Goal: Use online tool/utility: Utilize a website feature to perform a specific function

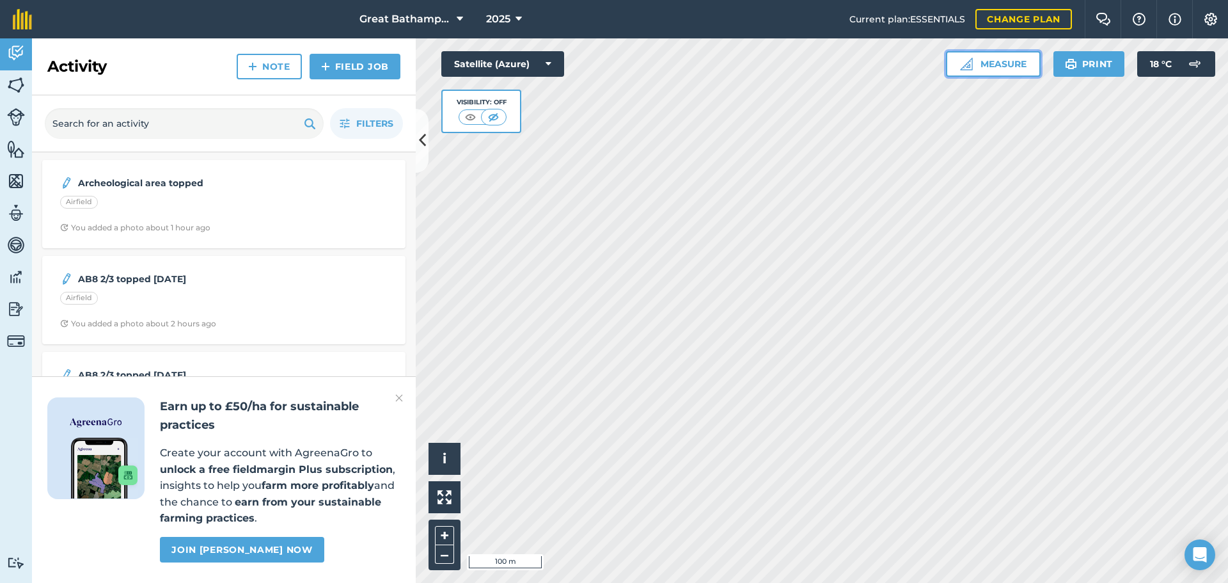
click at [981, 71] on button "Measure" at bounding box center [993, 64] width 95 height 26
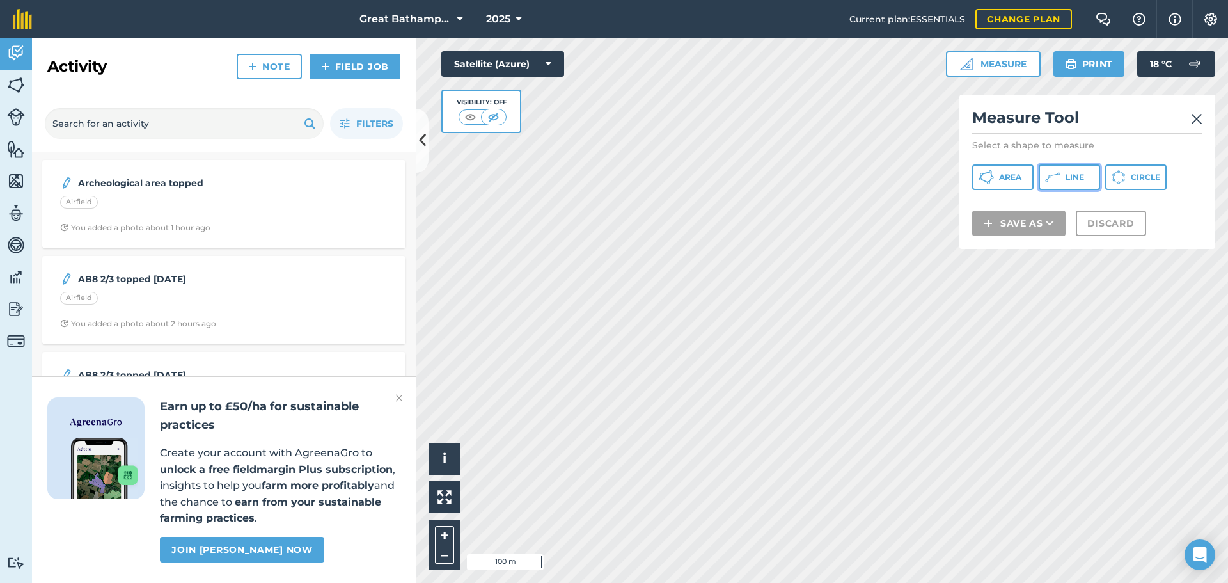
click at [1077, 175] on span "Line" at bounding box center [1075, 177] width 19 height 10
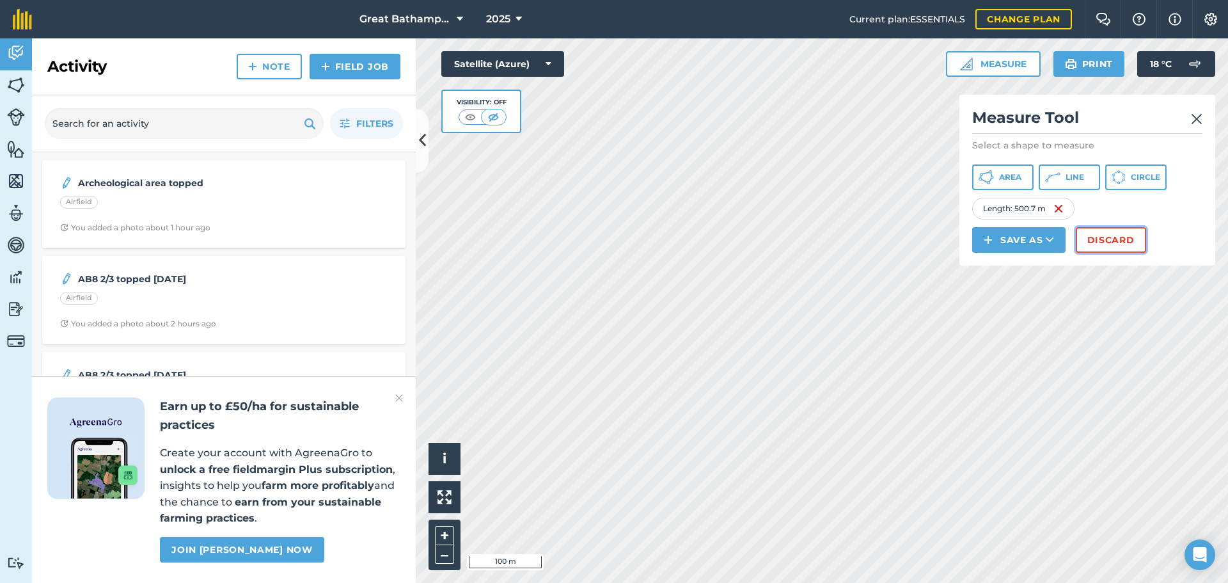
click at [1116, 246] on button "Discard" at bounding box center [1111, 240] width 70 height 26
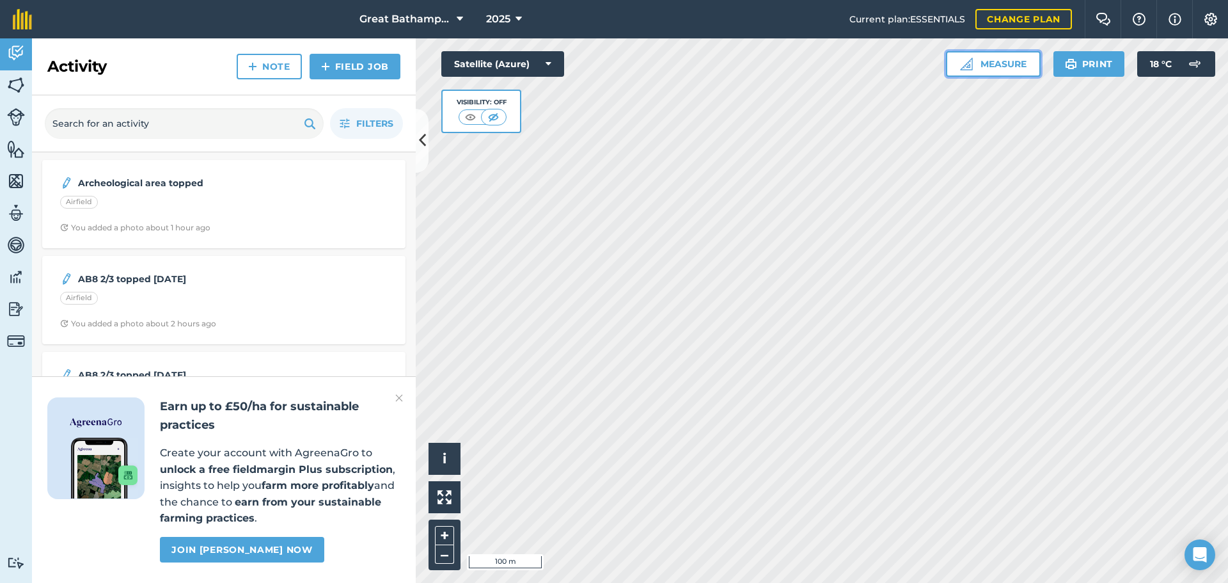
click at [968, 70] on button "Measure" at bounding box center [993, 64] width 95 height 26
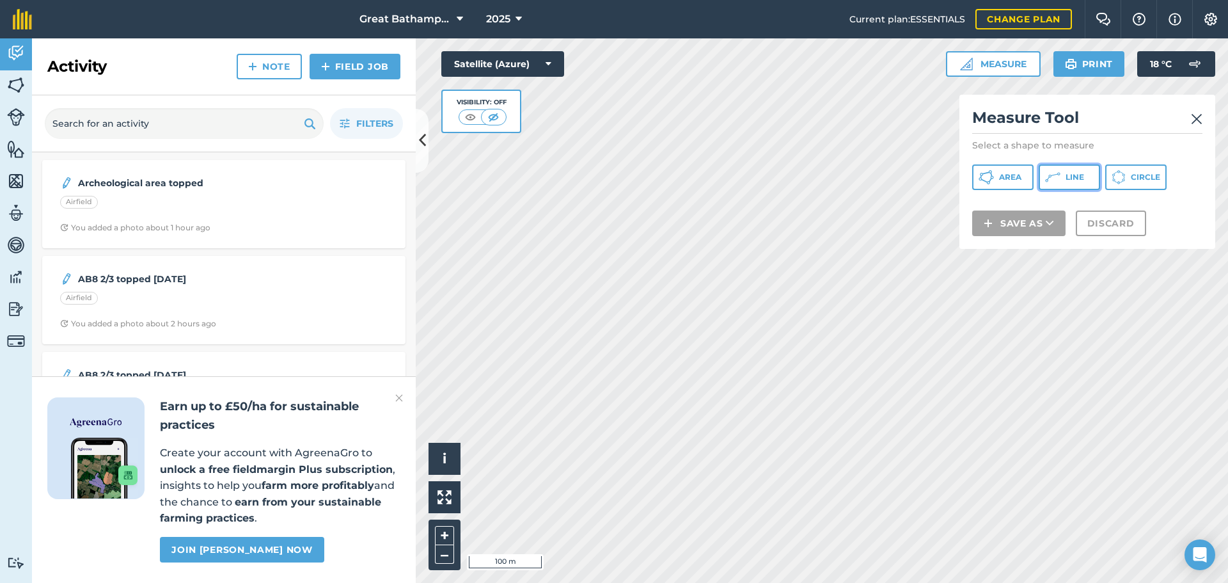
click at [1048, 176] on icon at bounding box center [1052, 177] width 15 height 15
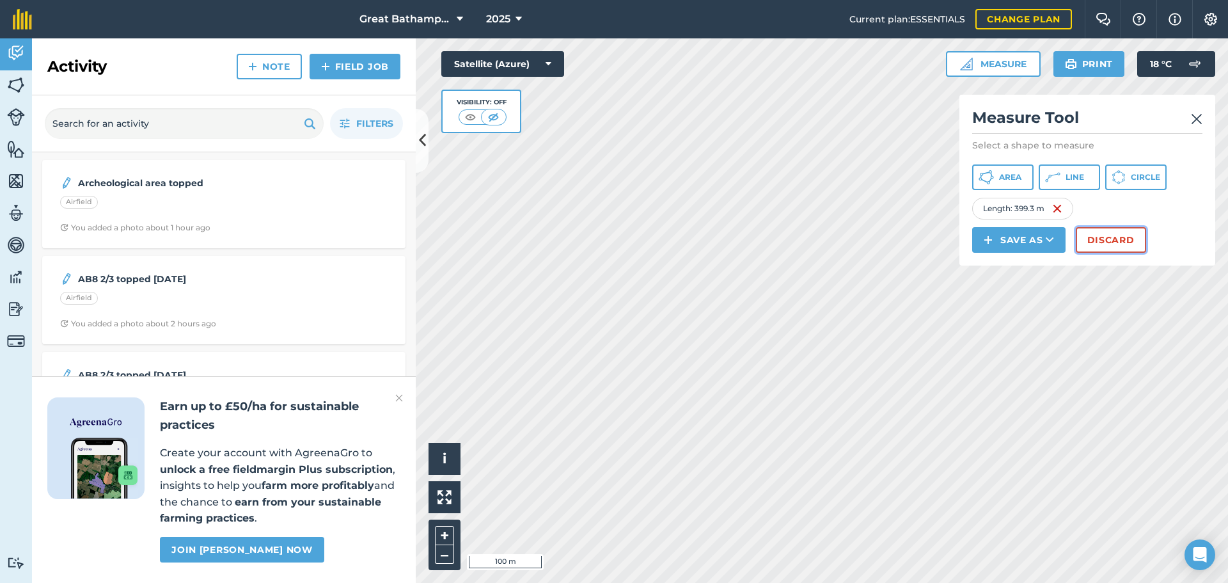
click at [1120, 244] on button "Discard" at bounding box center [1111, 240] width 70 height 26
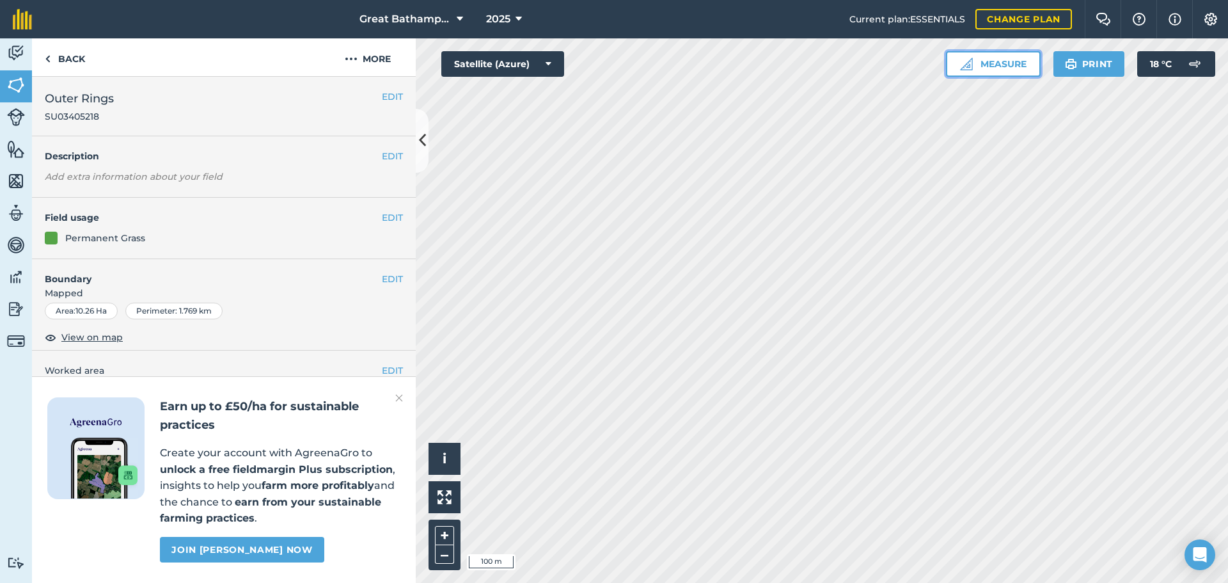
click at [987, 61] on button "Measure" at bounding box center [993, 64] width 95 height 26
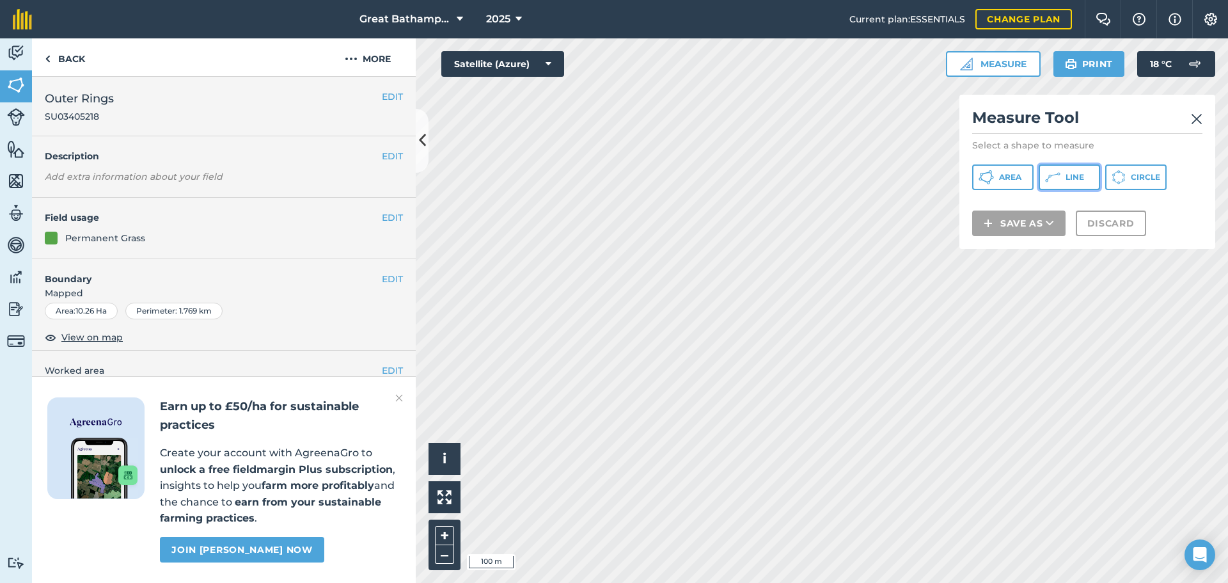
click at [1068, 186] on button "Line" at bounding box center [1069, 177] width 61 height 26
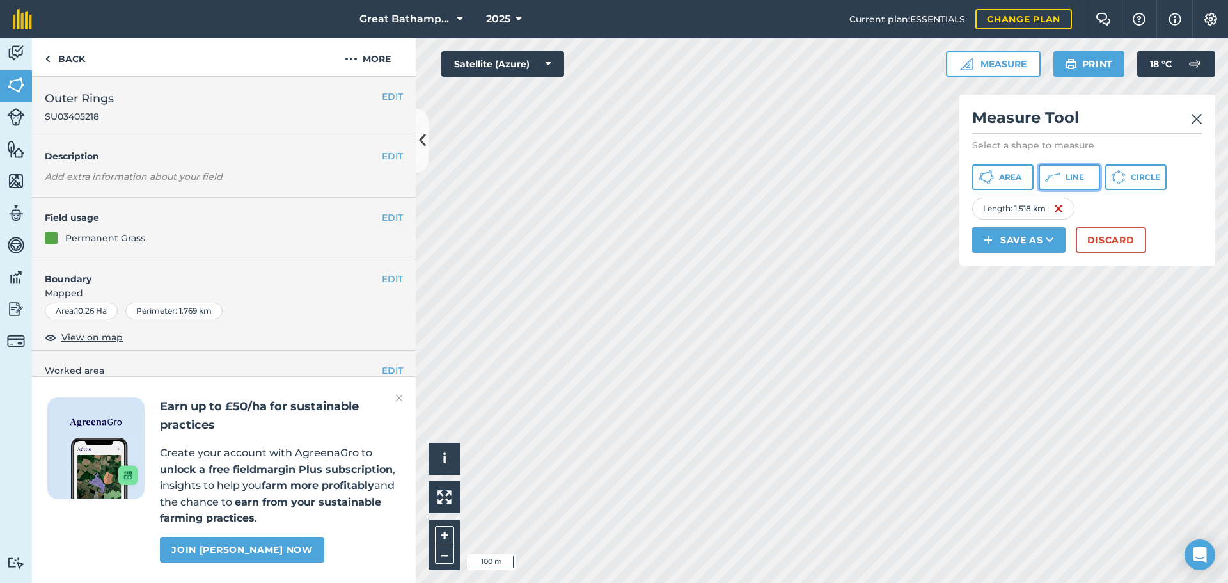
click at [1060, 182] on icon at bounding box center [1052, 177] width 15 height 15
click at [1061, 177] on button "Line" at bounding box center [1069, 177] width 61 height 26
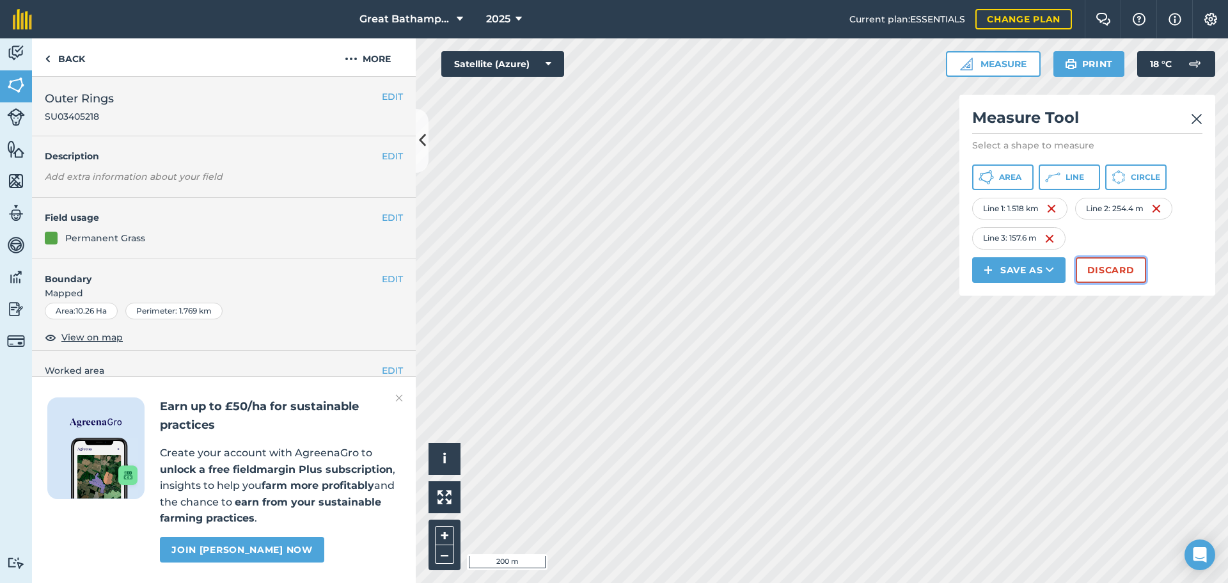
click at [1119, 264] on button "Discard" at bounding box center [1111, 270] width 70 height 26
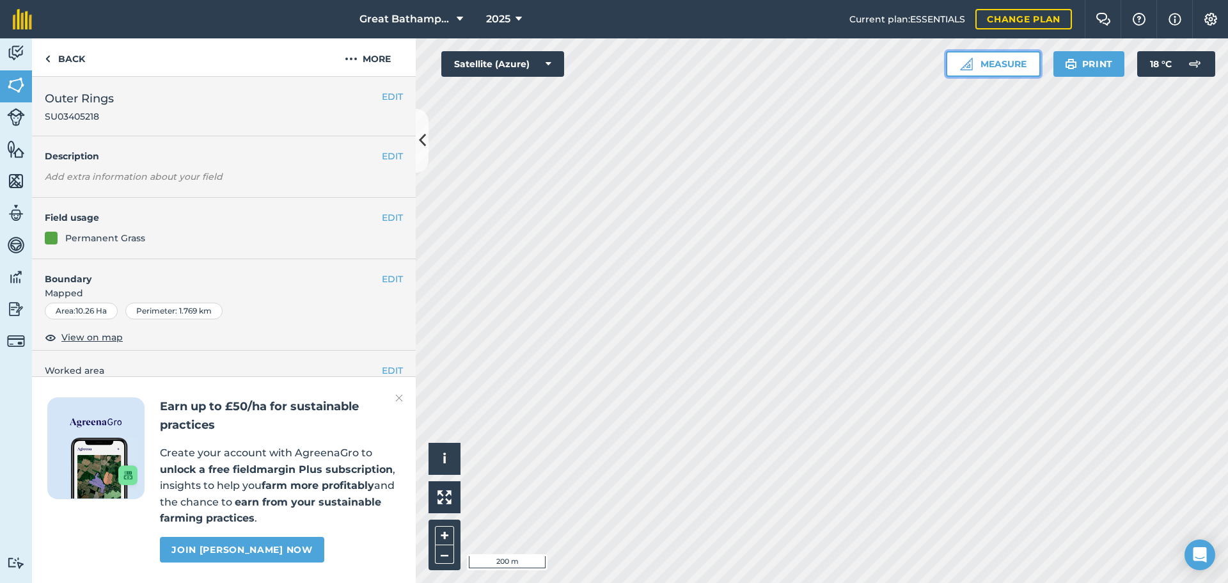
click at [1022, 65] on button "Measure" at bounding box center [993, 64] width 95 height 26
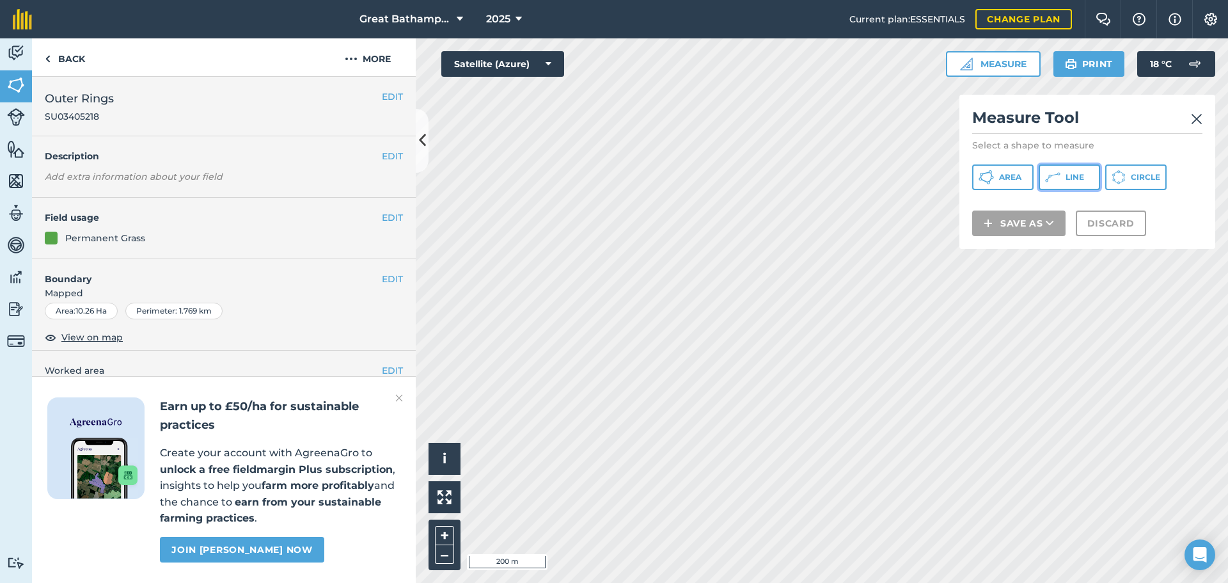
click at [1085, 171] on button "Line" at bounding box center [1069, 177] width 61 height 26
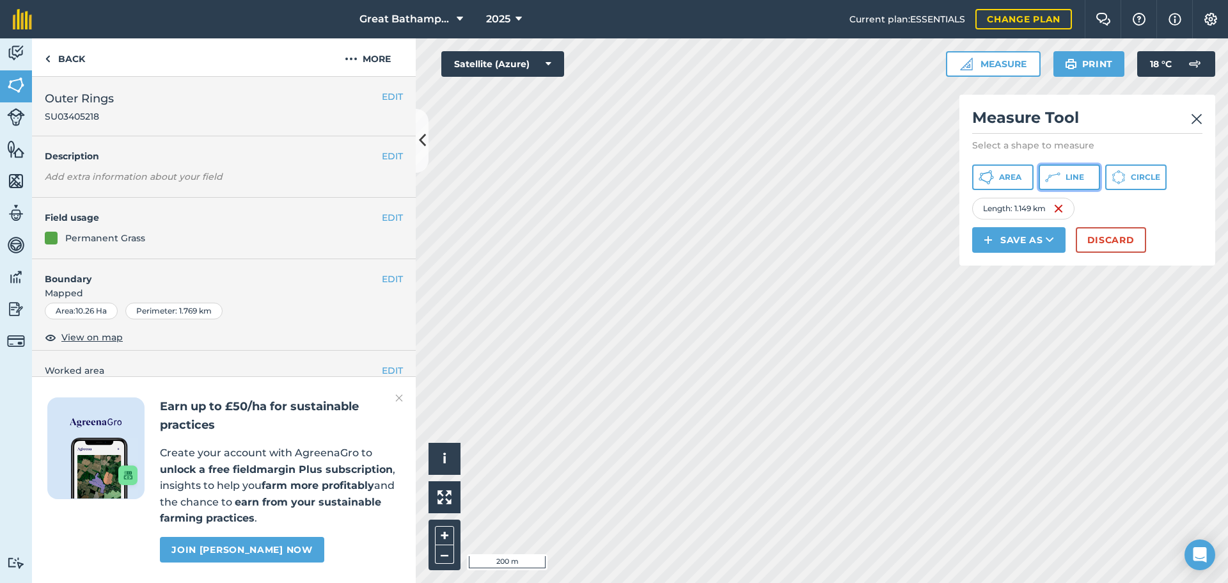
click at [1081, 175] on span "Line" at bounding box center [1075, 177] width 19 height 10
